Goal: Task Accomplishment & Management: Use online tool/utility

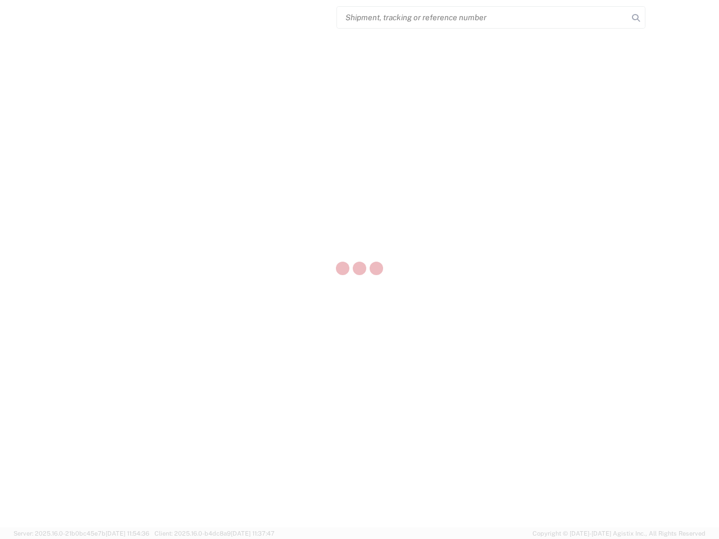
select select "US"
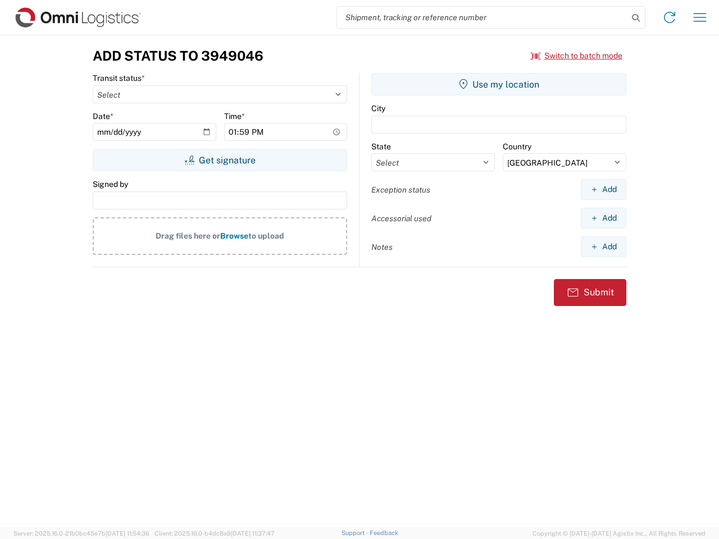
click at [483, 17] on input "search" at bounding box center [482, 17] width 291 height 21
click at [636, 18] on icon at bounding box center [636, 18] width 16 height 16
click at [670, 17] on icon at bounding box center [670, 17] width 18 height 18
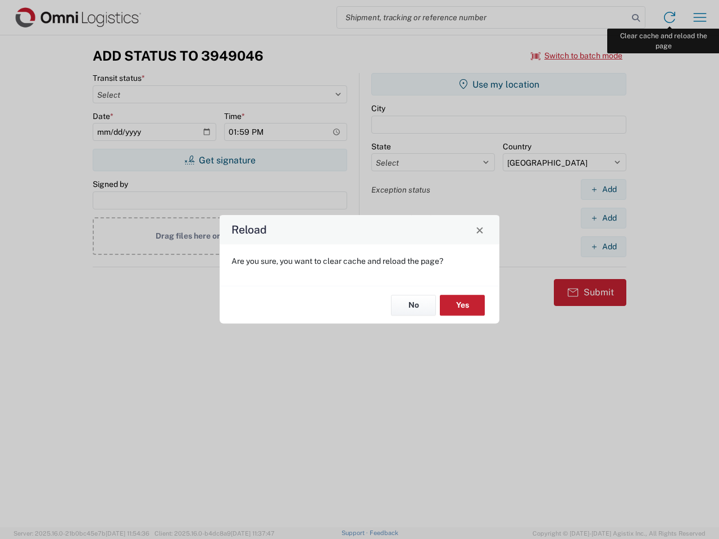
click at [700, 17] on div "Reload Are you sure, you want to clear cache and reload the page? No Yes" at bounding box center [359, 269] width 719 height 539
click at [577, 56] on div "Reload Are you sure, you want to clear cache and reload the page? No Yes" at bounding box center [359, 269] width 719 height 539
click at [220, 160] on div "Reload Are you sure, you want to clear cache and reload the page? No Yes" at bounding box center [359, 269] width 719 height 539
click at [499, 84] on div "Reload Are you sure, you want to clear cache and reload the page? No Yes" at bounding box center [359, 269] width 719 height 539
click at [604, 189] on div "Reload Are you sure, you want to clear cache and reload the page? No Yes" at bounding box center [359, 269] width 719 height 539
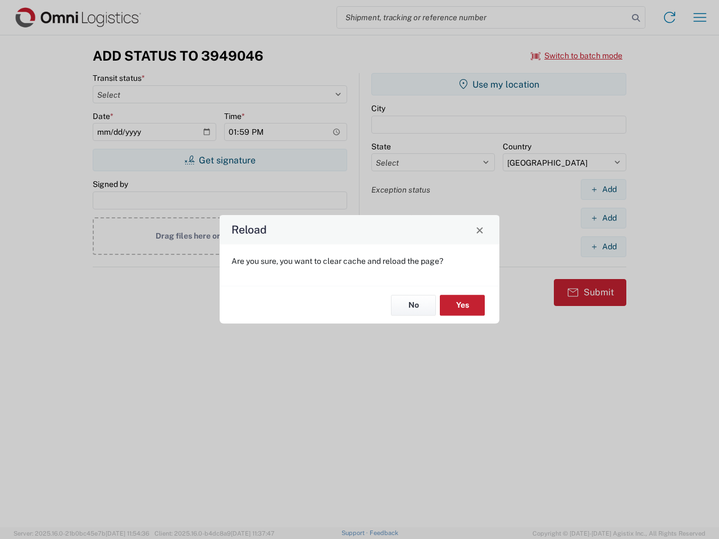
click at [604, 218] on div "Reload Are you sure, you want to clear cache and reload the page? No Yes" at bounding box center [359, 269] width 719 height 539
click at [604, 247] on div "Reload Are you sure, you want to clear cache and reload the page? No Yes" at bounding box center [359, 269] width 719 height 539
